Goal: Check status: Check status

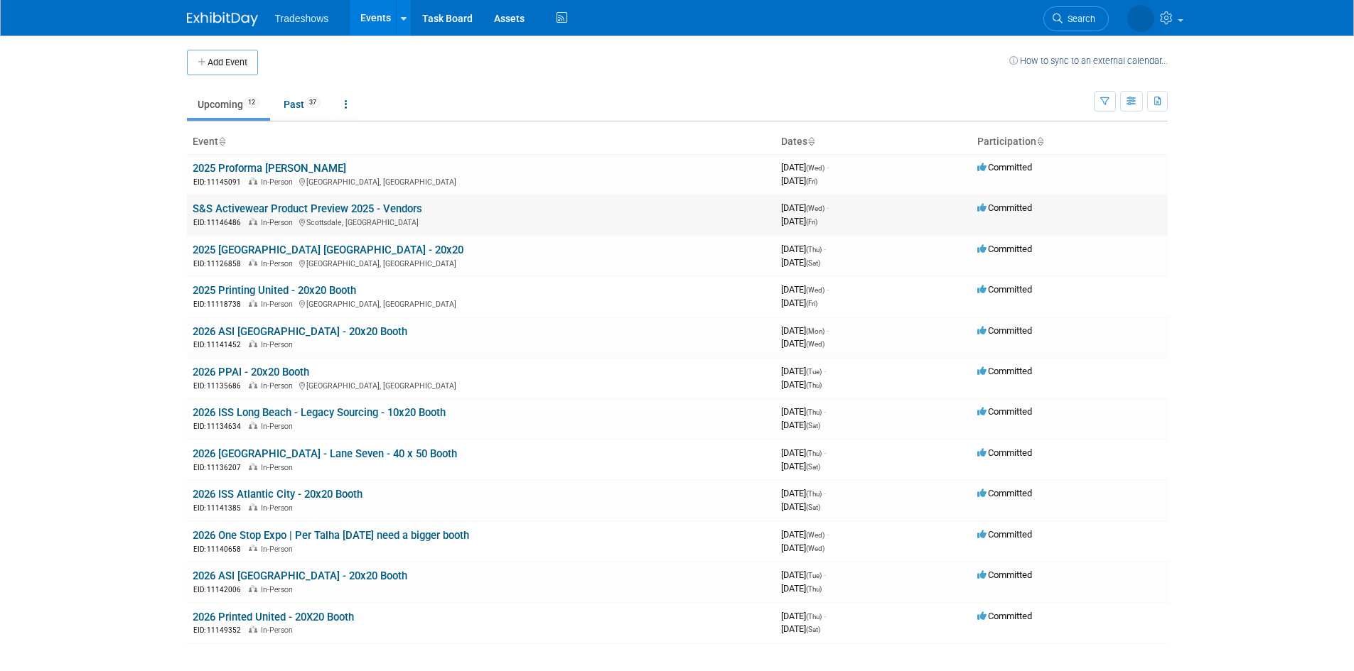
click at [329, 215] on link "S&S Activewear Product Preview 2025 - Vendors" at bounding box center [308, 209] width 230 height 13
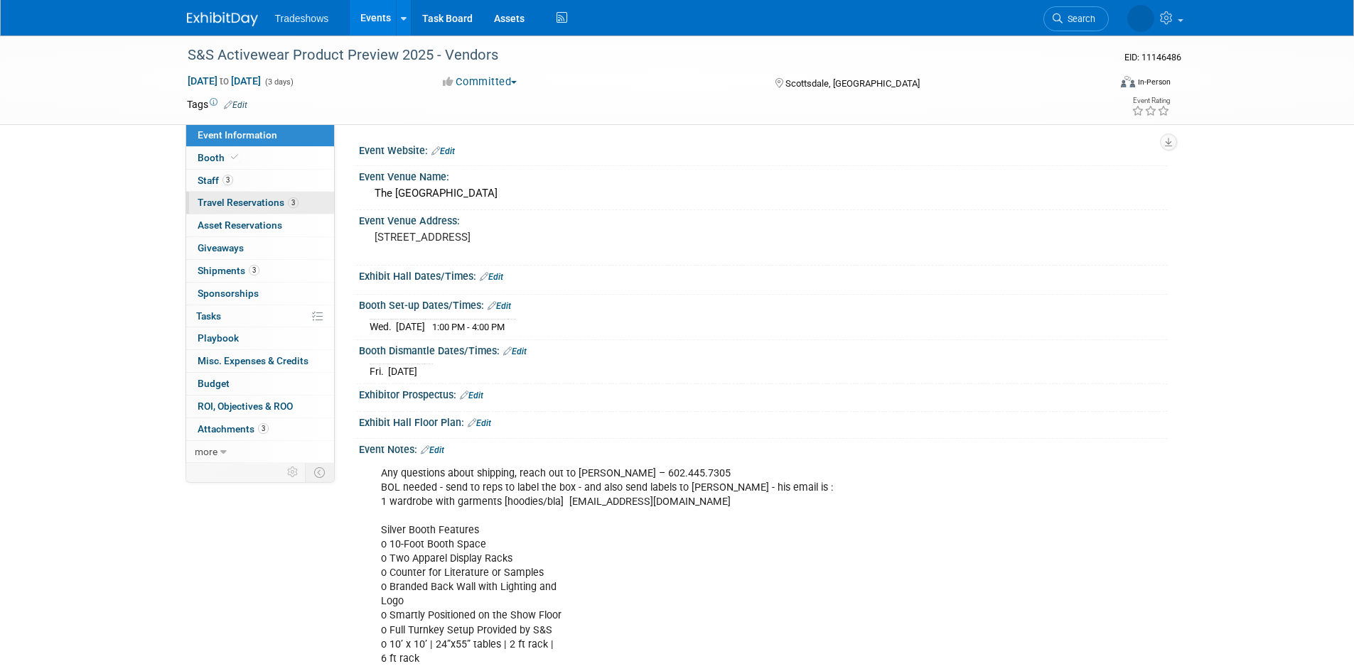
click at [237, 195] on link "3 Travel Reservations 3" at bounding box center [260, 203] width 148 height 22
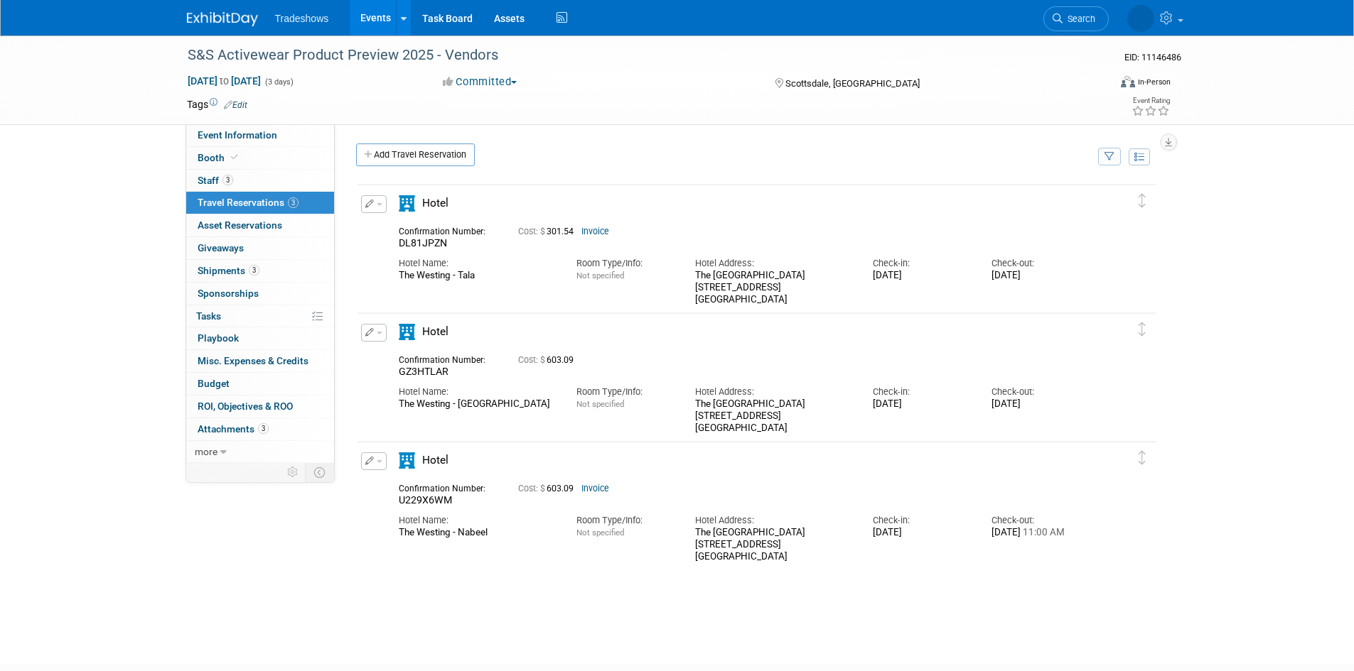
drag, startPoint x: 451, startPoint y: 503, endPoint x: 402, endPoint y: 490, distance: 50.7
click at [402, 490] on div "Confirmation Number: U229X6WM" at bounding box center [447, 494] width 119 height 28
click at [707, 534] on div "The [GEOGRAPHIC_DATA] [STREET_ADDRESS]" at bounding box center [773, 545] width 156 height 36
drag, startPoint x: 695, startPoint y: 532, endPoint x: 811, endPoint y: 561, distance: 119.4
click at [811, 561] on div "The [GEOGRAPHIC_DATA] [STREET_ADDRESS]" at bounding box center [773, 545] width 156 height 36
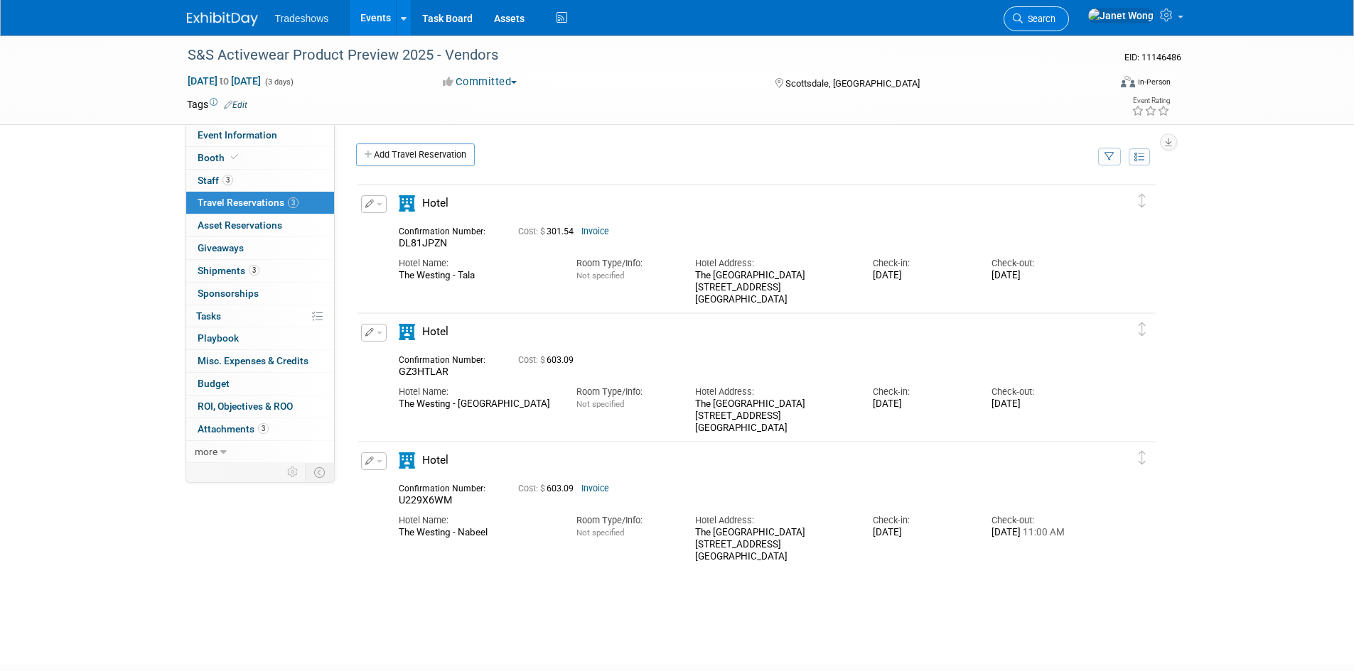
copy div "The [GEOGRAPHIC_DATA] [STREET_ADDRESS]"
click at [904, 524] on div "Check-in:" at bounding box center [921, 520] width 97 height 13
